Goal: Information Seeking & Learning: Learn about a topic

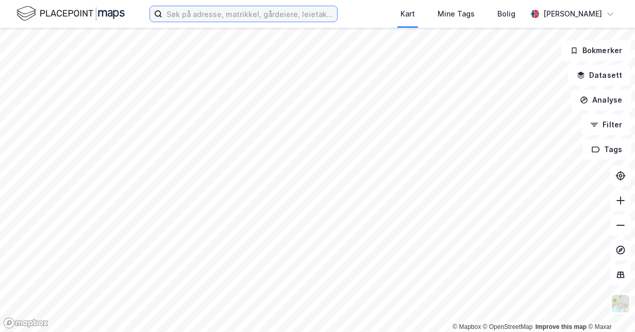
click at [202, 17] on input at bounding box center [249, 13] width 175 height 15
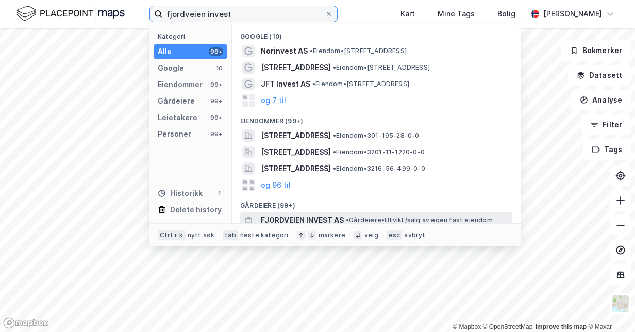
type input "fjordveien invest"
click at [336, 214] on span "FJORDVEIEN INVEST AS" at bounding box center [302, 220] width 83 height 12
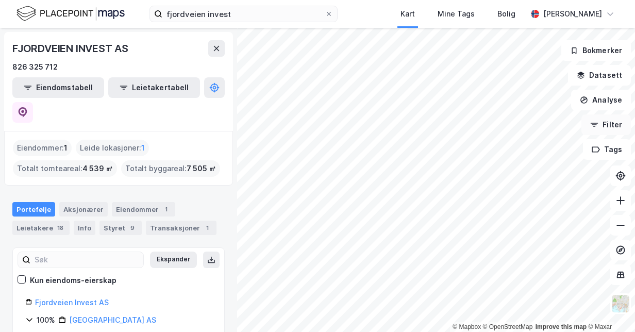
click at [603, 123] on button "Filter" at bounding box center [605, 124] width 49 height 21
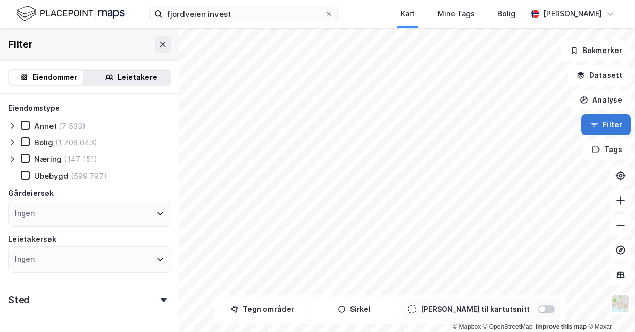
click at [603, 123] on button "Filter" at bounding box center [605, 124] width 49 height 21
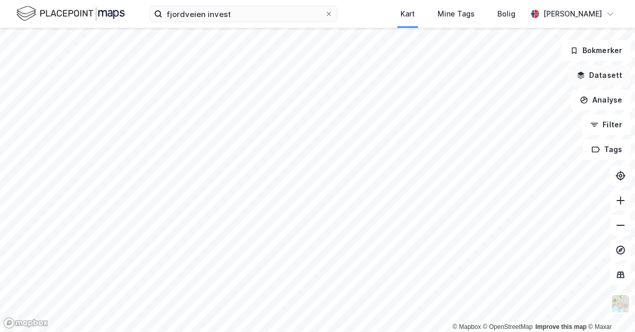
click at [610, 72] on button "Datasett" at bounding box center [599, 75] width 63 height 21
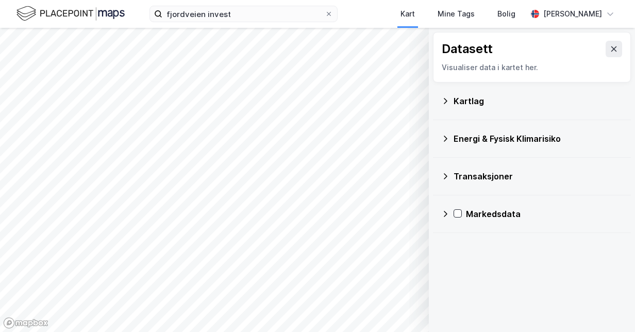
click at [512, 135] on div "Energi & Fysisk Klimarisiko" at bounding box center [537, 138] width 169 height 12
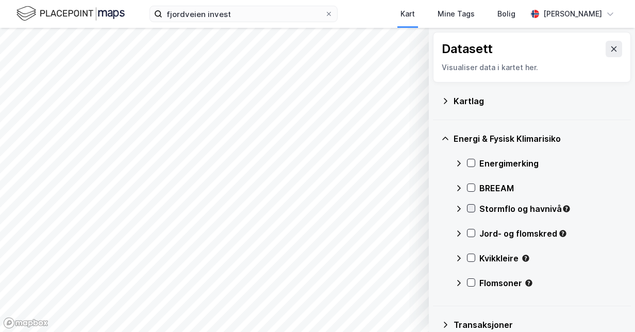
click at [469, 206] on icon at bounding box center [470, 208] width 7 height 7
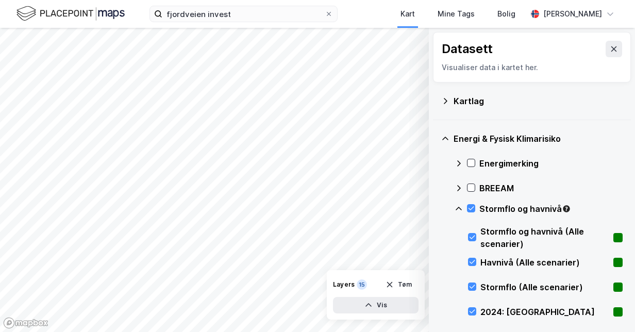
click at [459, 205] on icon at bounding box center [458, 209] width 8 height 8
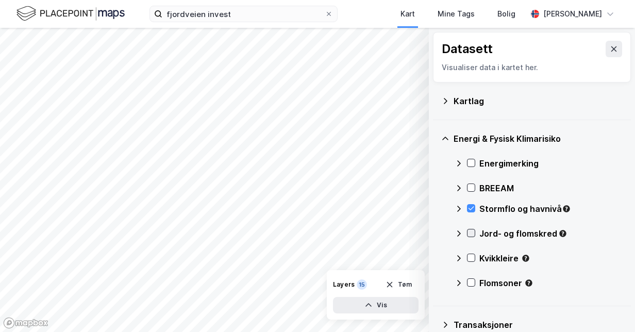
click at [470, 234] on icon at bounding box center [471, 233] width 6 height 4
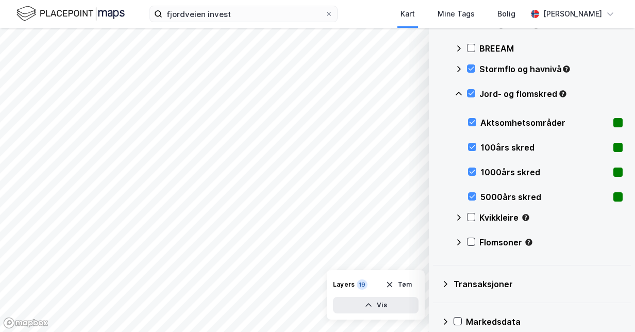
scroll to position [151, 0]
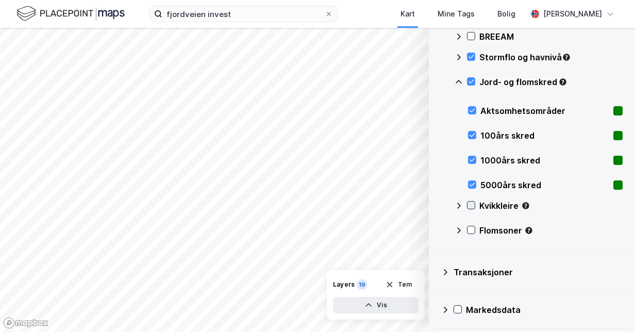
click at [472, 205] on icon at bounding box center [471, 205] width 6 height 4
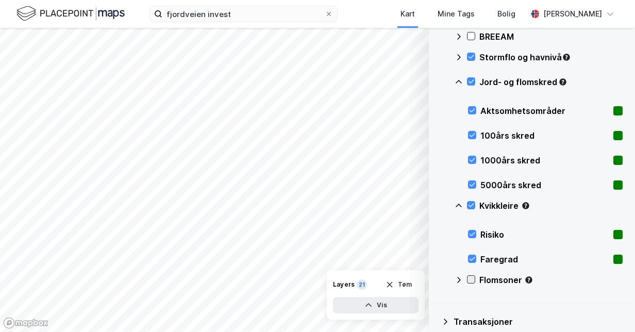
click at [474, 281] on icon at bounding box center [470, 279] width 7 height 7
click at [472, 205] on icon at bounding box center [470, 204] width 7 height 7
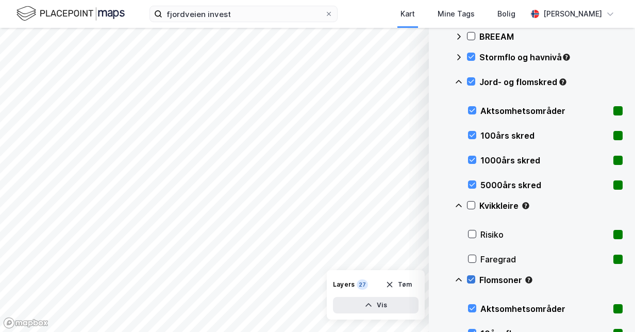
click at [471, 276] on icon at bounding box center [470, 279] width 7 height 7
click at [471, 82] on icon at bounding box center [470, 81] width 7 height 7
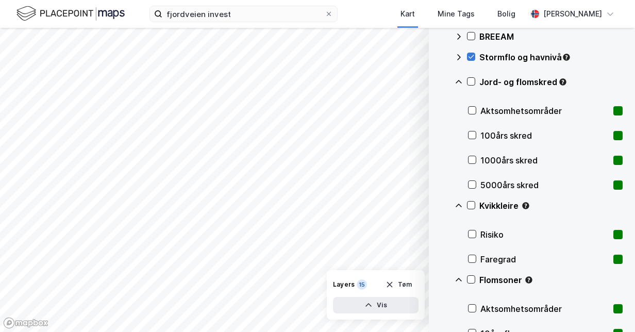
click at [471, 57] on icon at bounding box center [471, 57] width 6 height 4
click at [472, 278] on icon at bounding box center [470, 279] width 7 height 7
click at [471, 309] on icon at bounding box center [472, 309] width 6 height 4
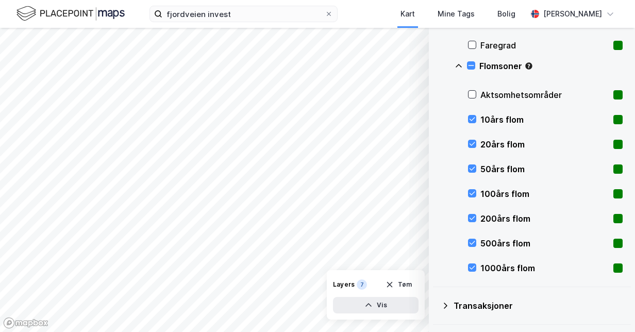
scroll to position [366, 0]
click at [470, 65] on icon at bounding box center [471, 65] width 6 height 1
